Goal: Task Accomplishment & Management: Complete application form

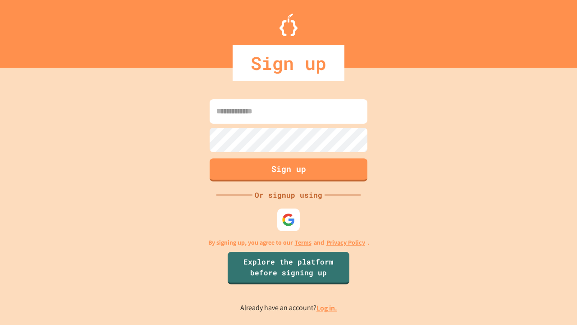
click at [328, 308] on link "Log in." at bounding box center [327, 307] width 21 height 9
